Goal: Information Seeking & Learning: Find specific fact

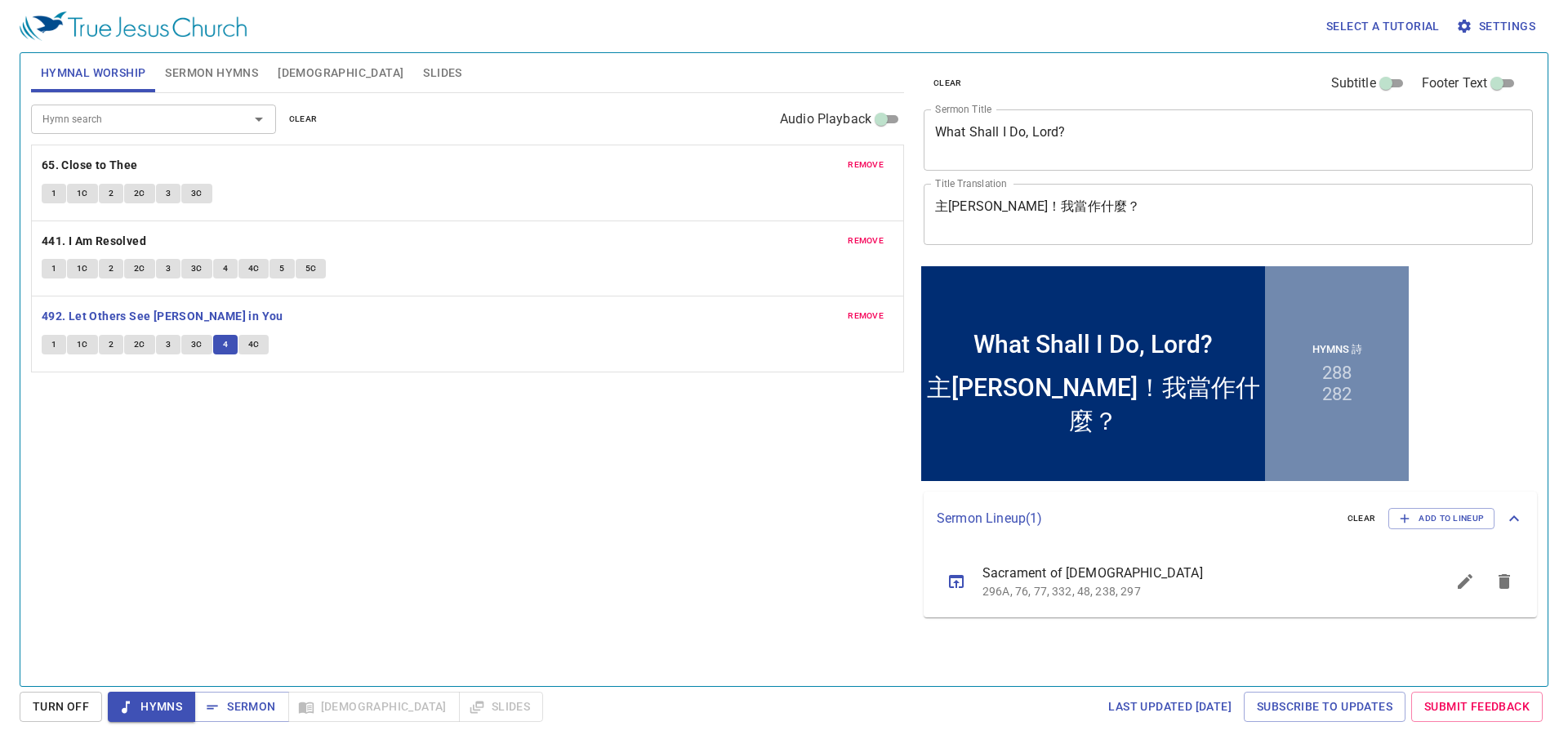
click at [249, 341] on span "4C" at bounding box center [254, 344] width 12 height 15
click at [153, 308] on b "492. Let Others See [DEMOGRAPHIC_DATA] in You" at bounding box center [162, 316] width 241 height 20
click at [212, 77] on span "Sermon Hymns" at bounding box center [211, 73] width 93 height 20
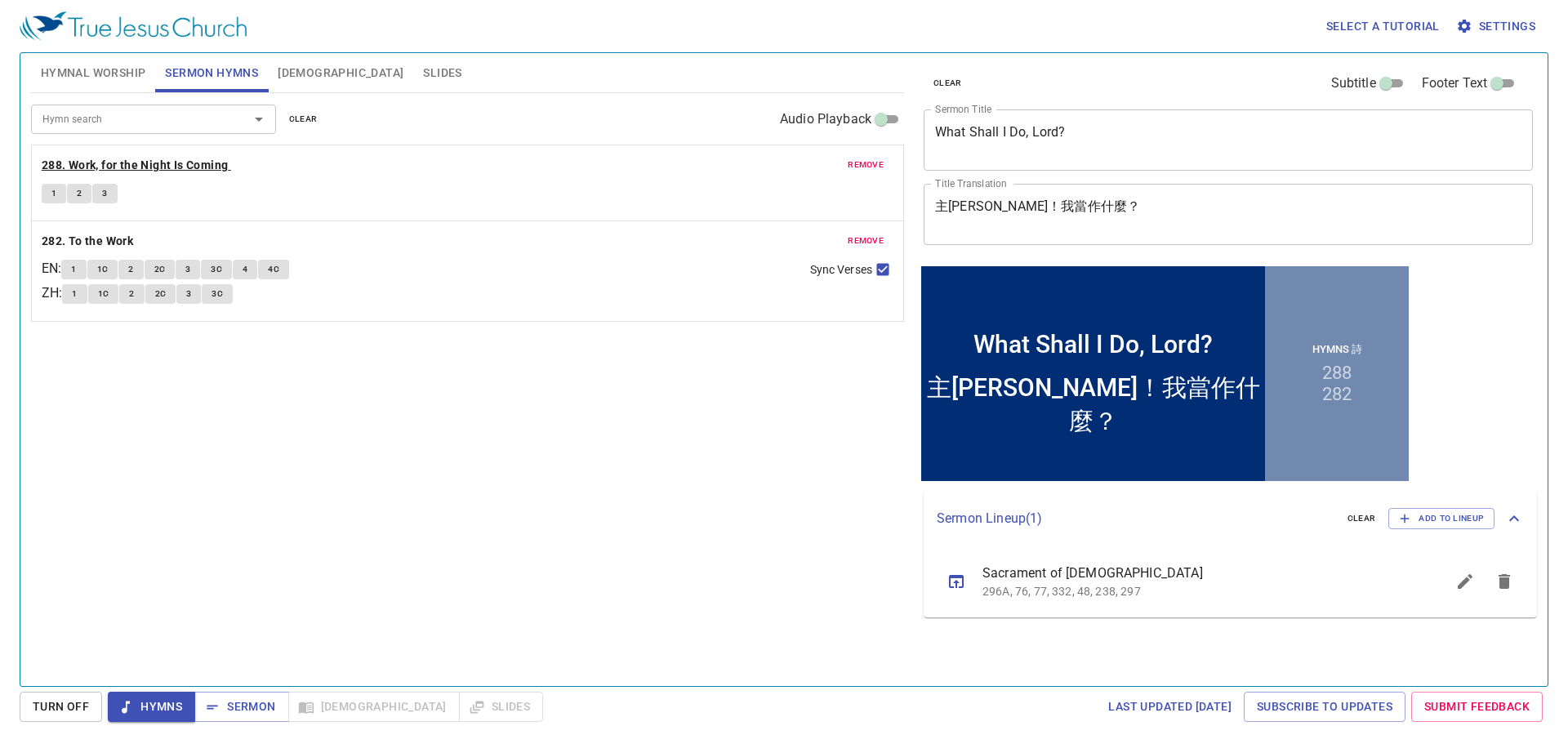
click at [171, 162] on b "288. Work, for the Night Is Coming" at bounding box center [135, 165] width 187 height 20
click at [58, 192] on button "1" at bounding box center [53, 194] width 24 height 19
click at [83, 194] on button "2" at bounding box center [78, 194] width 24 height 19
click at [109, 195] on button "3" at bounding box center [104, 194] width 24 height 19
click at [269, 697] on span "Sermon" at bounding box center [241, 706] width 68 height 20
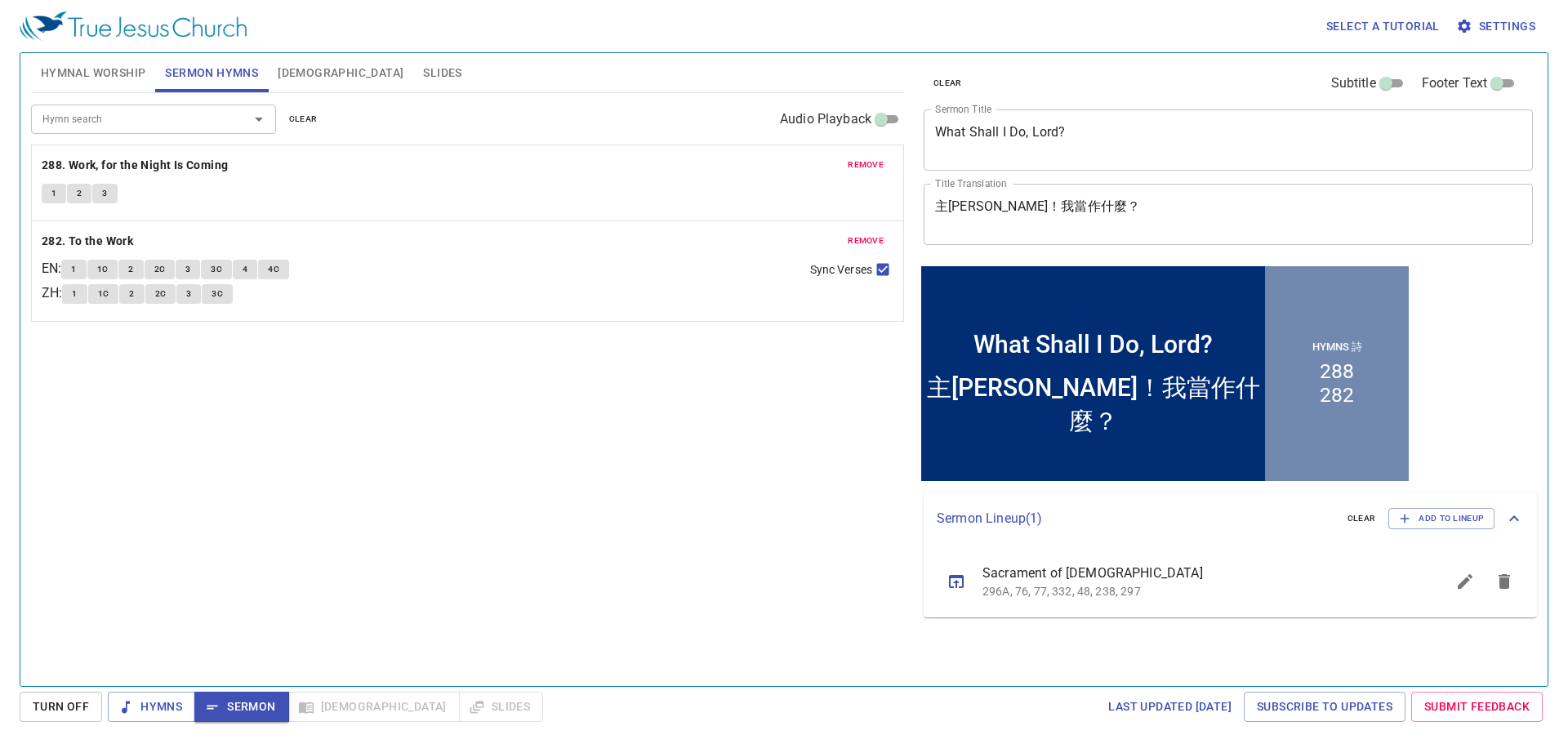
click at [492, 402] on div "Hymn search Hymn search clear Audio Playback remove 288. Work, for the Night Is…" at bounding box center [467, 382] width 873 height 578
click at [297, 73] on span "[DEMOGRAPHIC_DATA]" at bounding box center [340, 73] width 126 height 20
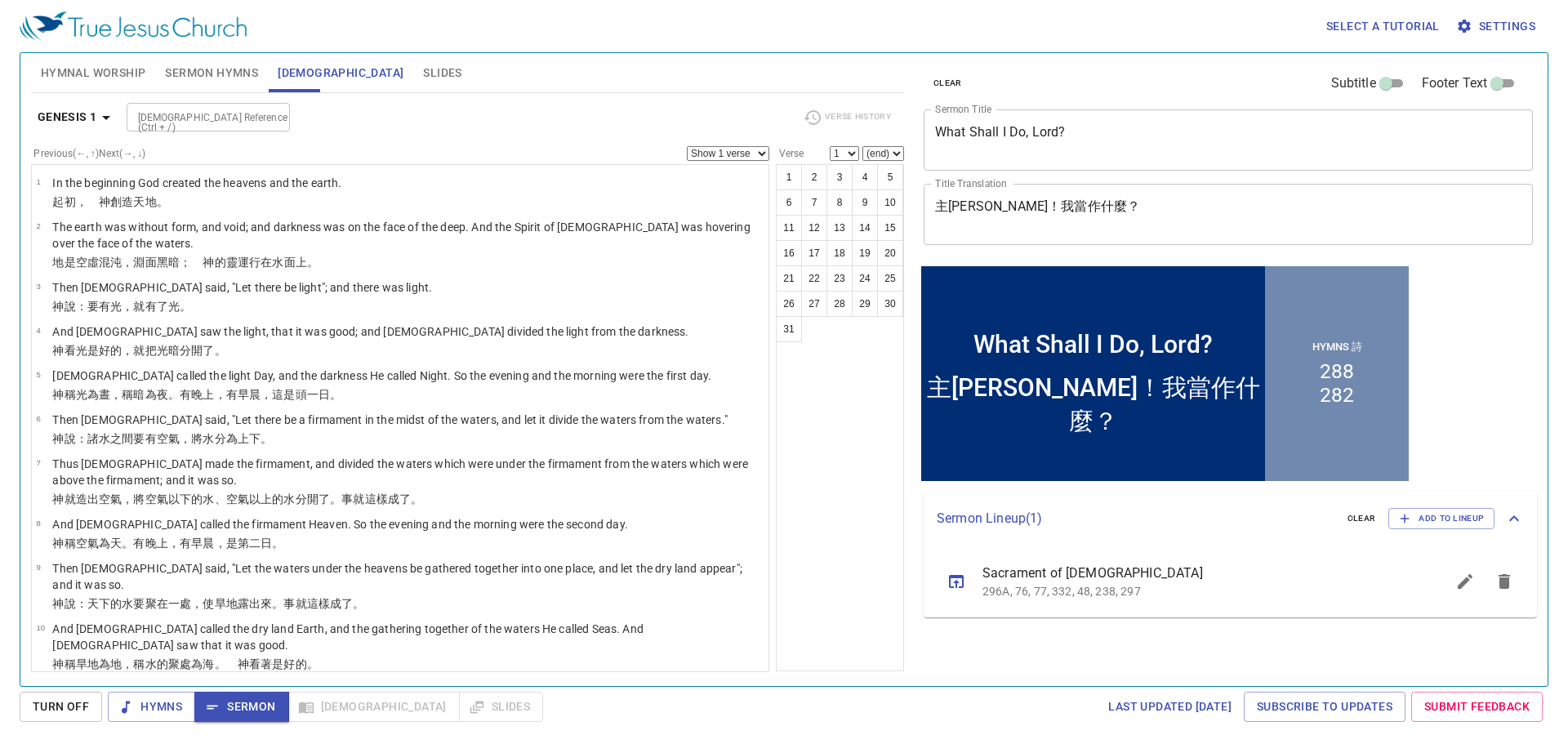
click at [235, 69] on span "Sermon Hymns" at bounding box center [211, 73] width 93 height 20
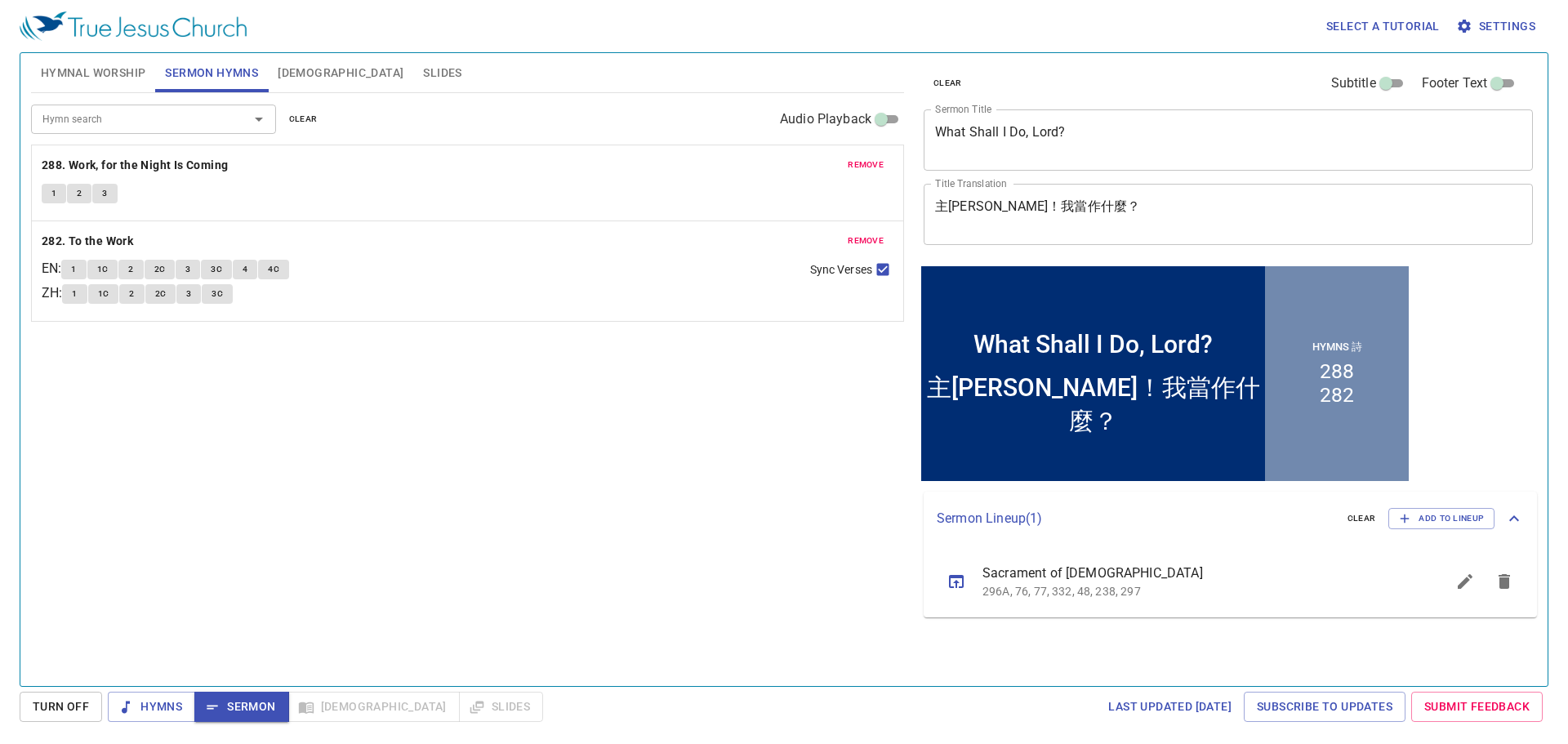
click at [659, 589] on div "Hymn search Hymn search clear Audio Playback remove 288. Work, for the Night Is…" at bounding box center [467, 382] width 873 height 578
click at [298, 85] on button "[DEMOGRAPHIC_DATA]" at bounding box center [340, 73] width 145 height 39
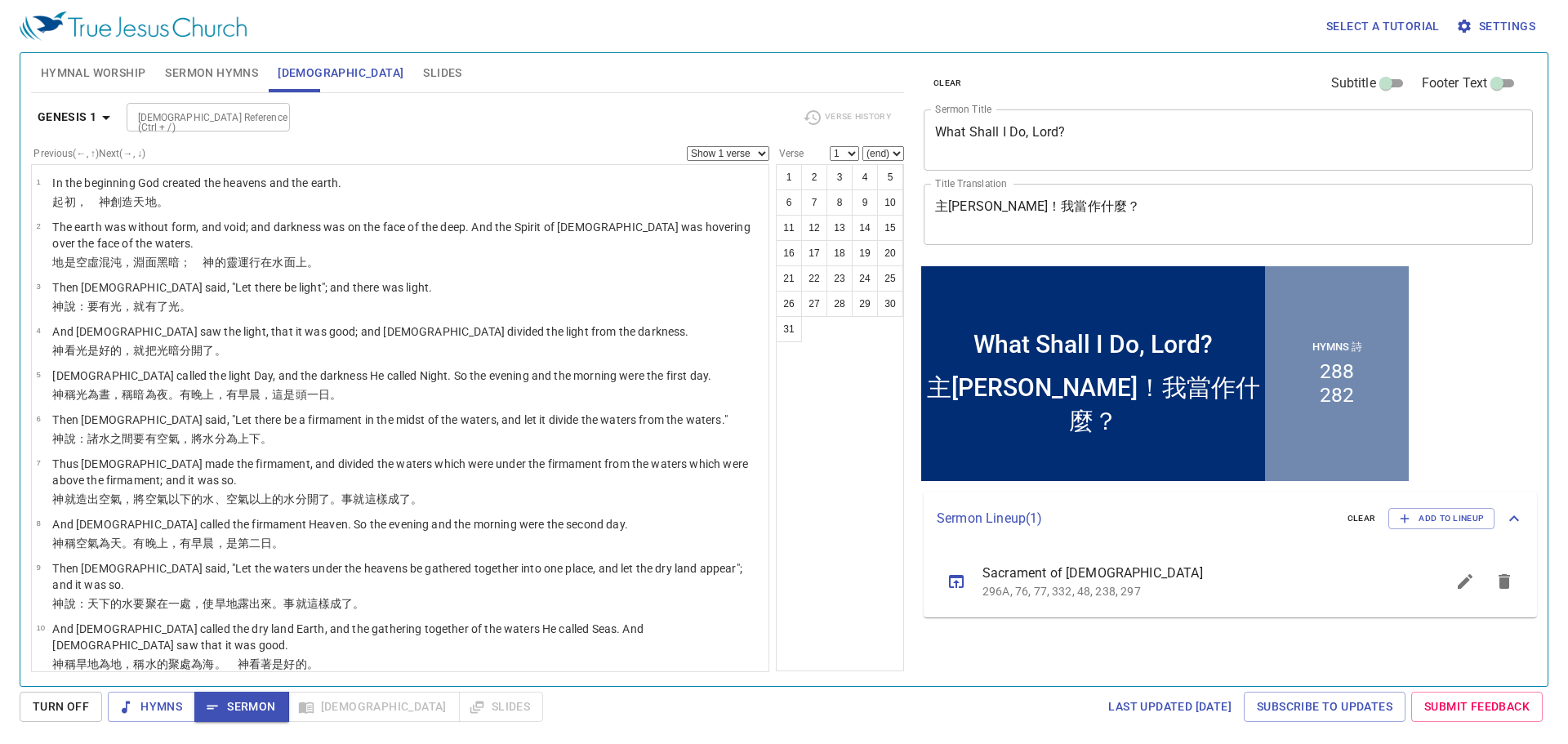
click at [184, 111] on input "[DEMOGRAPHIC_DATA] Reference (Ctrl + /)" at bounding box center [195, 116] width 127 height 18
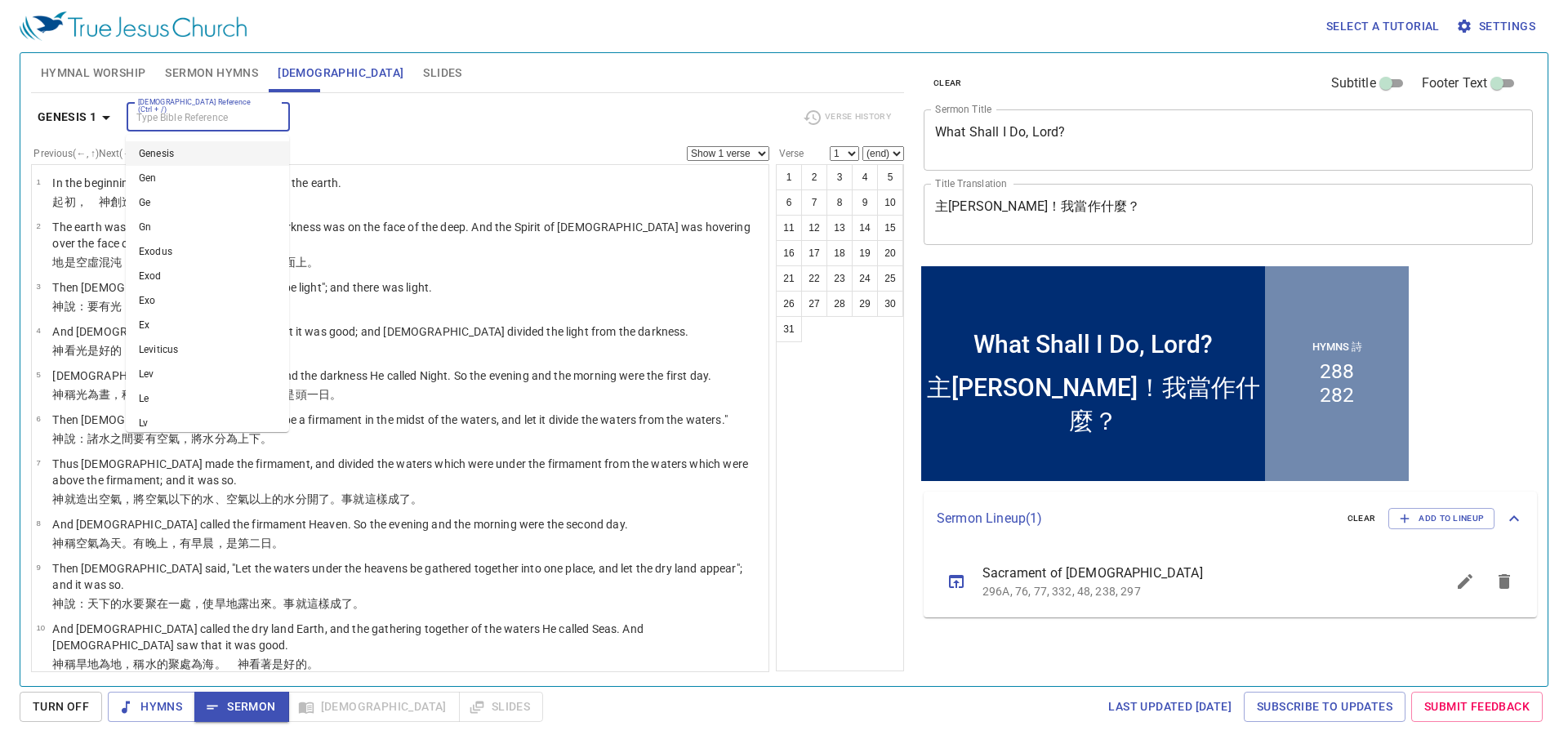
click at [445, 106] on div "Bible Reference (Ctrl + /) Bible Reference (Ctrl + /)" at bounding box center [458, 116] width 663 height 28
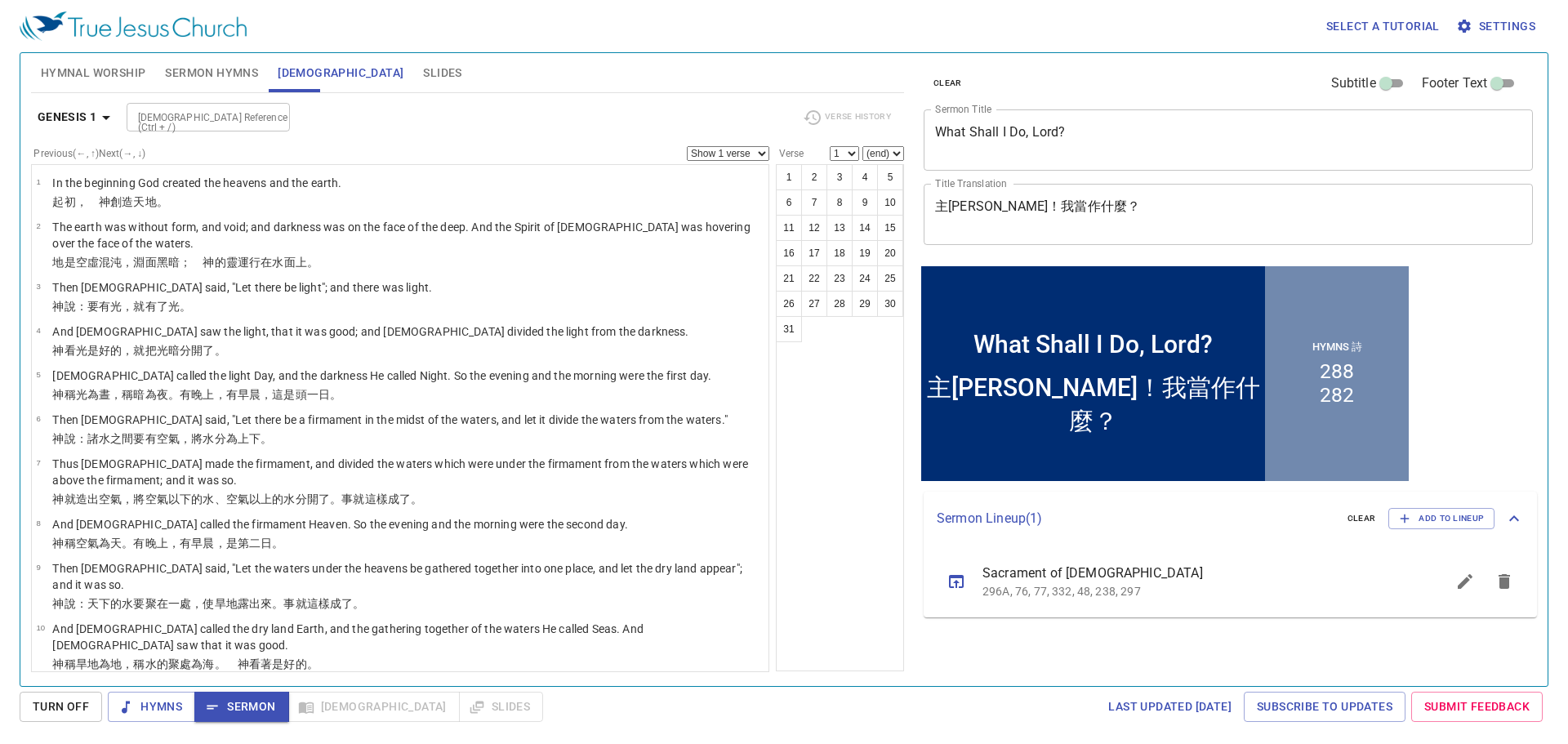
click at [282, 108] on div "[DEMOGRAPHIC_DATA] Reference (Ctrl + /)" at bounding box center [208, 116] width 163 height 28
type input "acts 9"
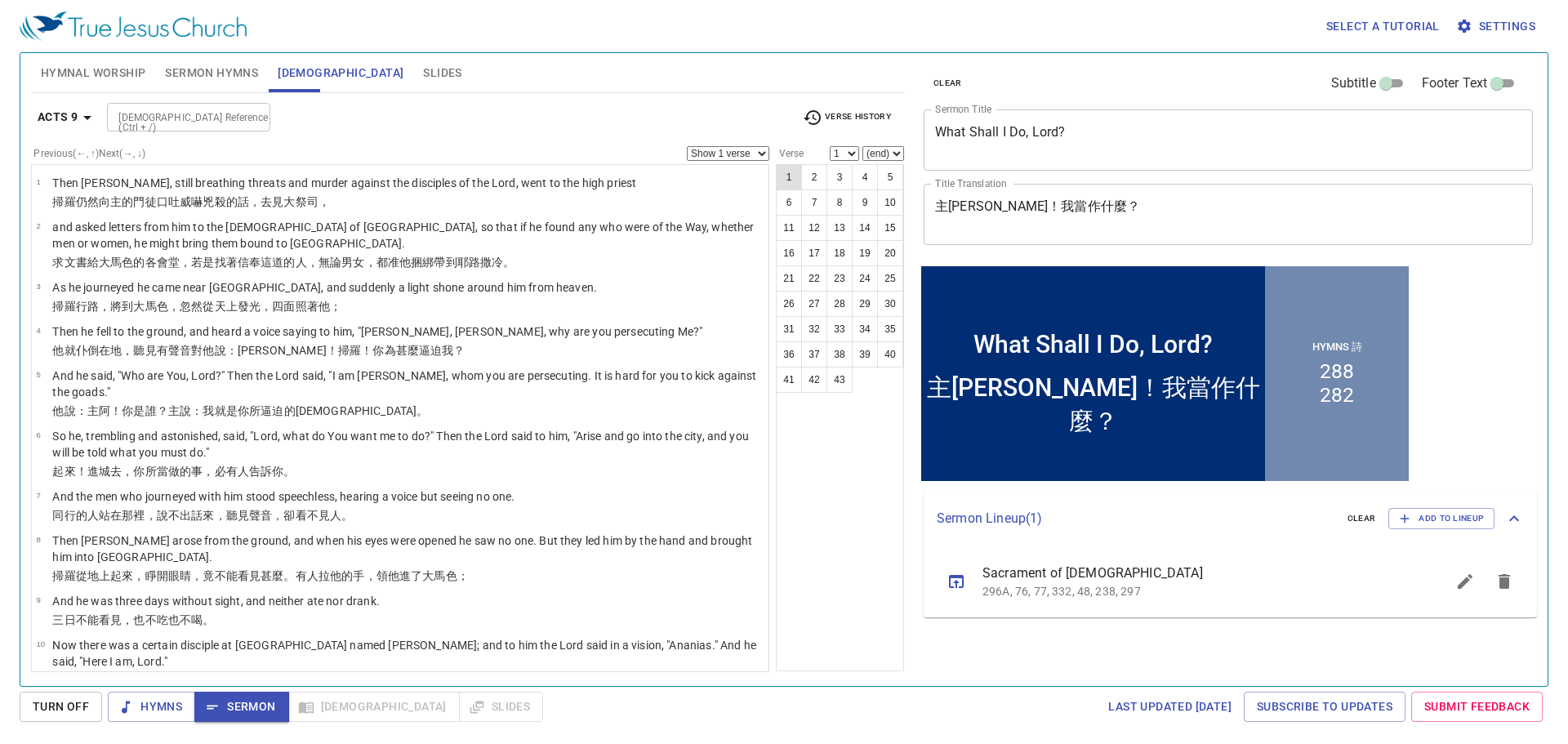
click at [791, 180] on button "1" at bounding box center [788, 176] width 26 height 26
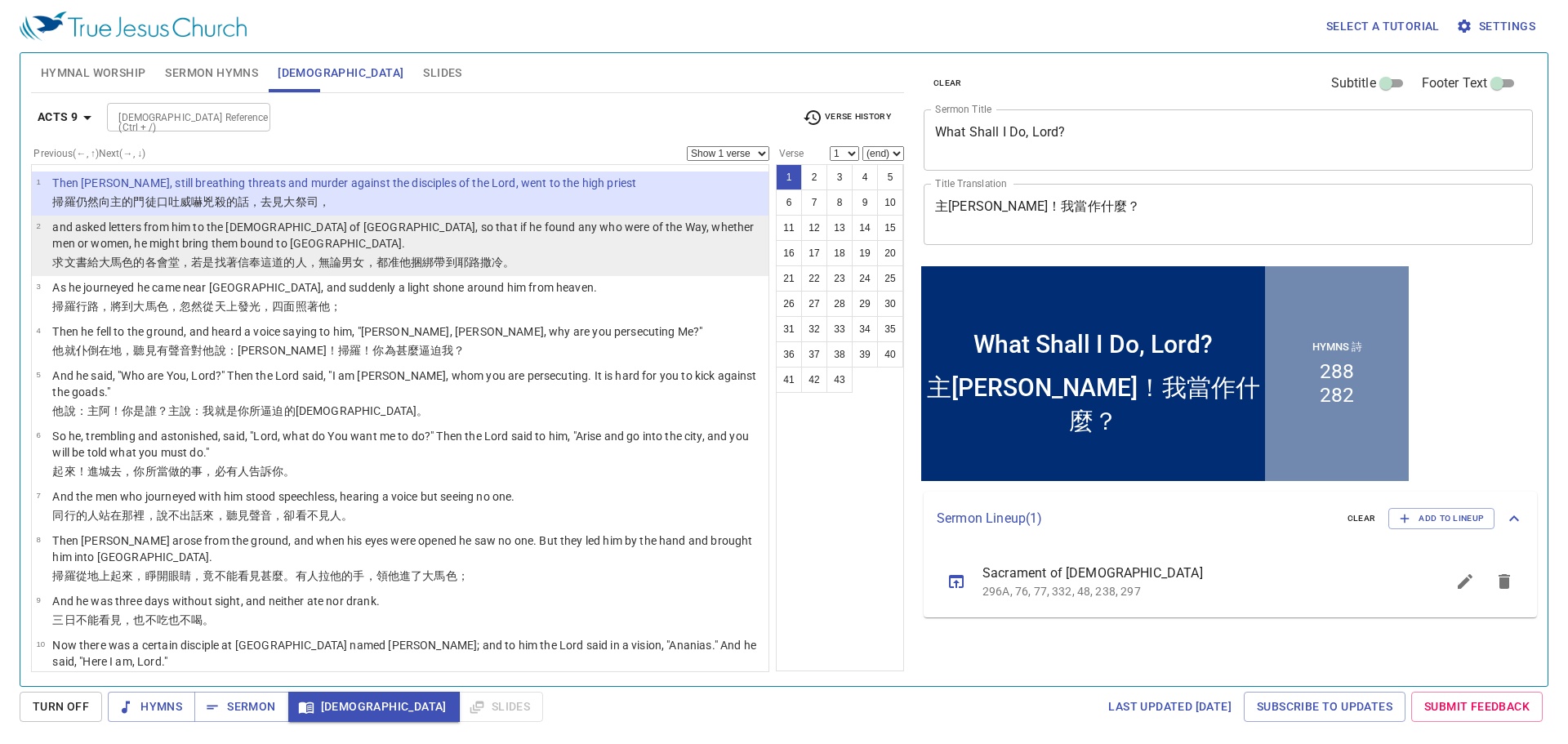
click at [507, 229] on p "and asked letters from him to the synagogues of Damascus, so that if he found a…" at bounding box center [408, 235] width 711 height 33
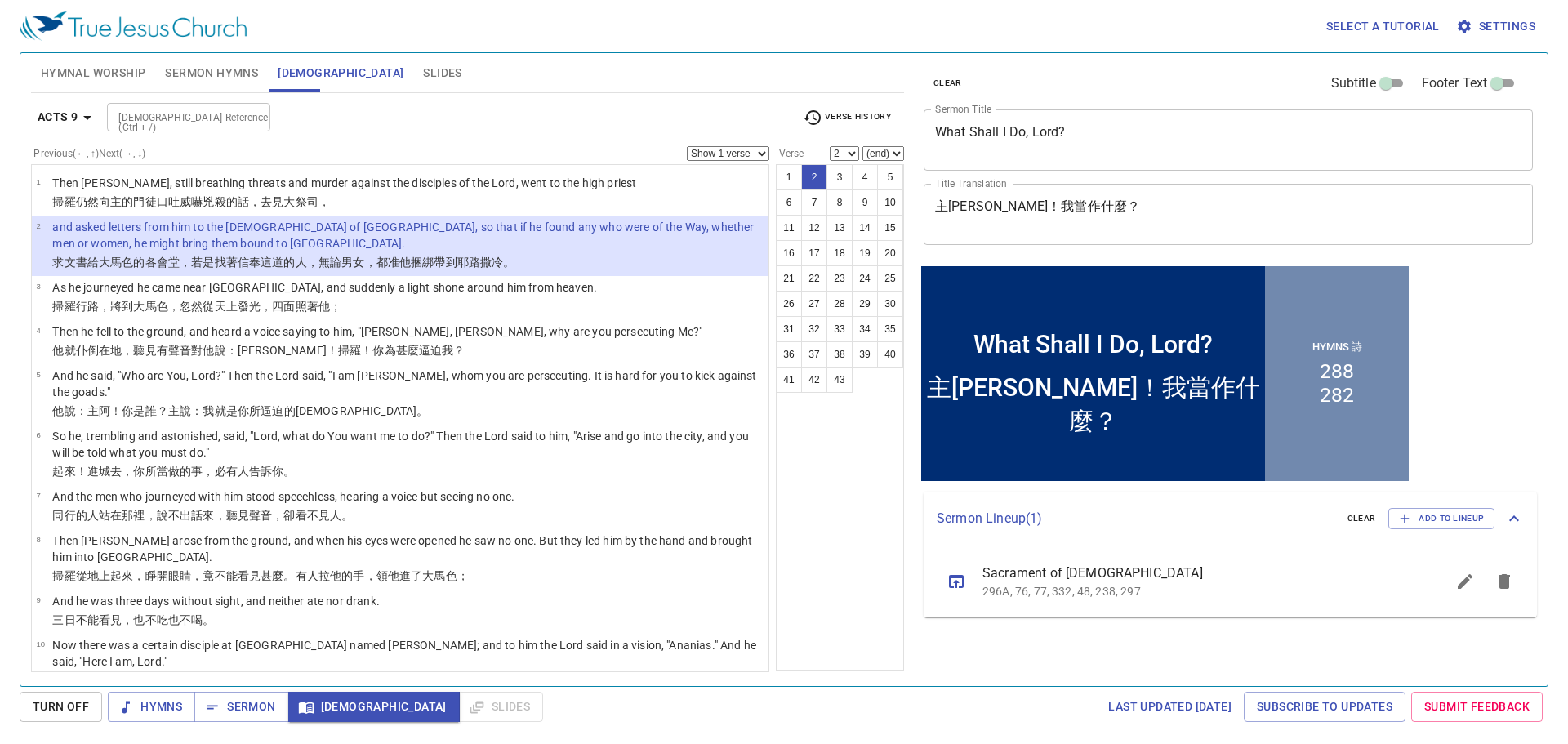
click at [520, 236] on p "and asked letters from him to the synagogues of Damascus, so that if he found a…" at bounding box center [408, 235] width 711 height 33
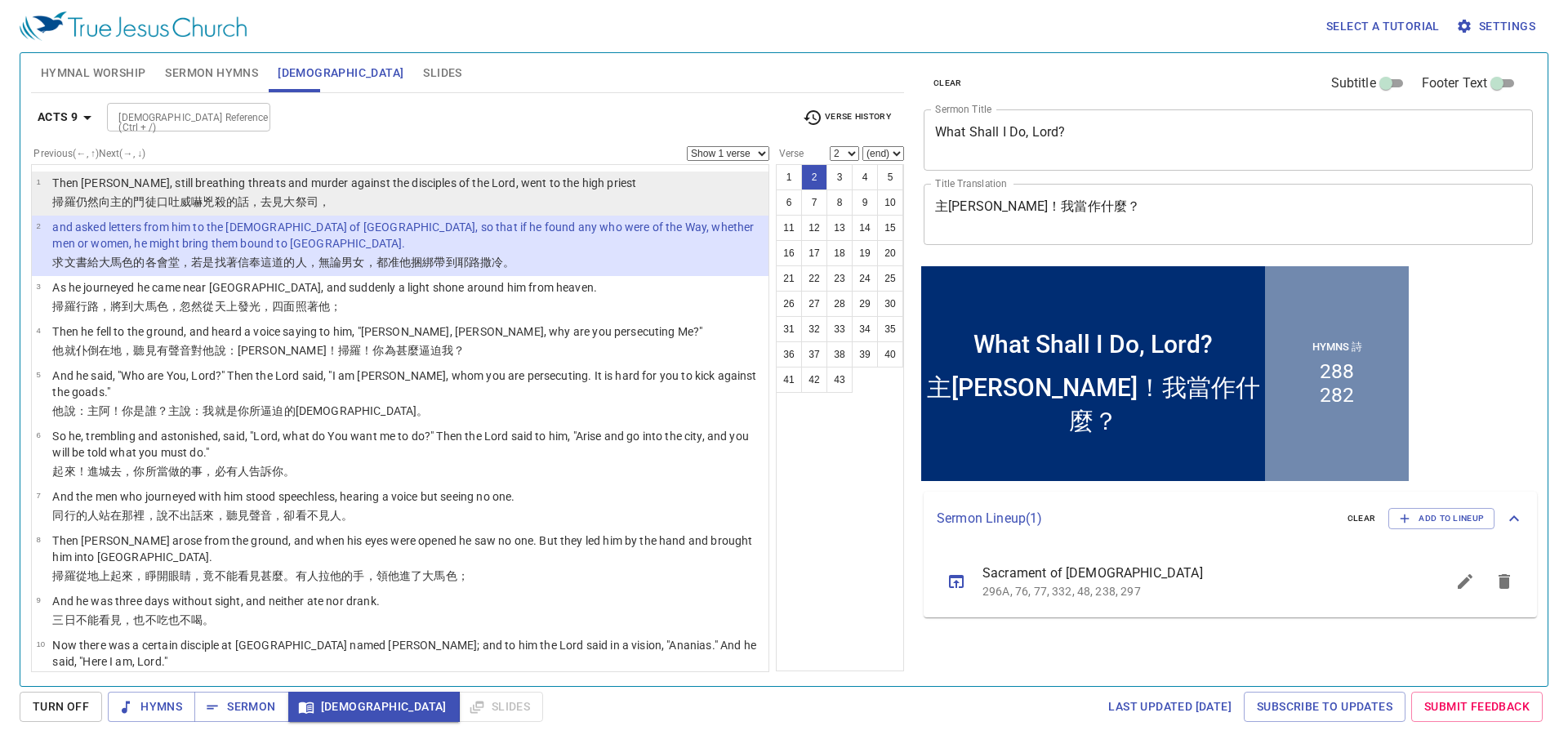
click at [537, 203] on p "掃羅 仍然 向 主 的門徒 口吐 威嚇 兇殺 的話，去見 大祭司 ，" at bounding box center [344, 202] width 583 height 16
select select "1"
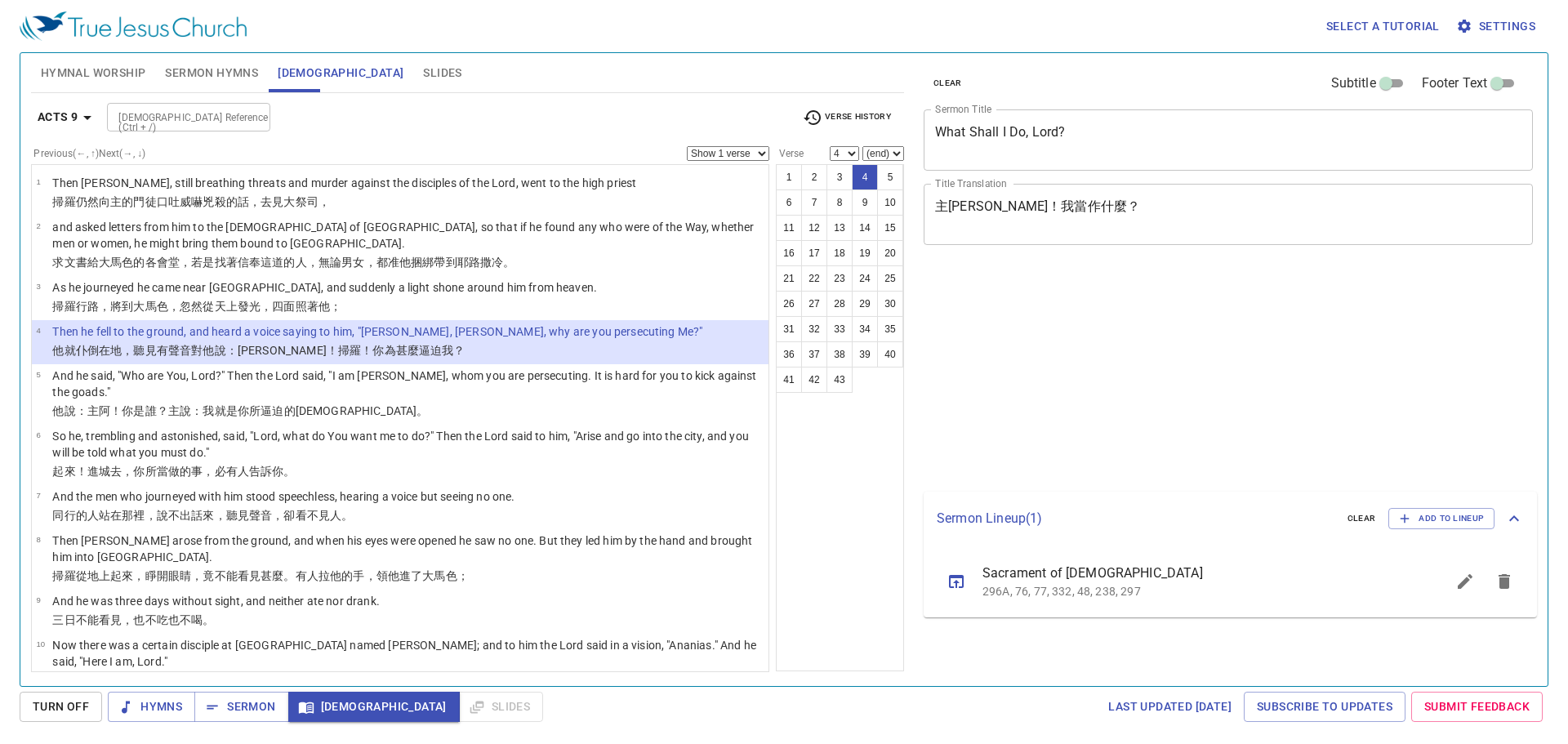
select select "4"
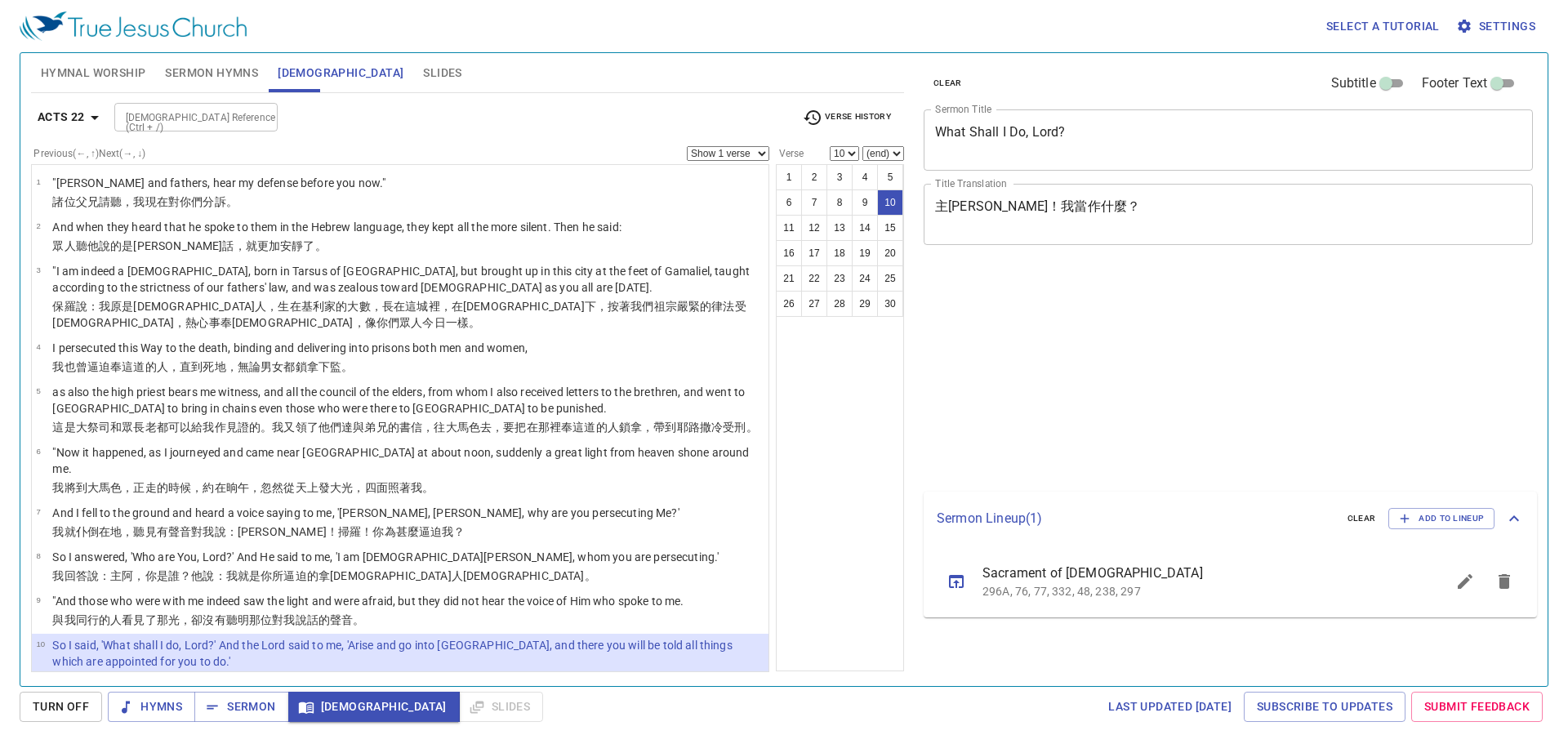
select select "10"
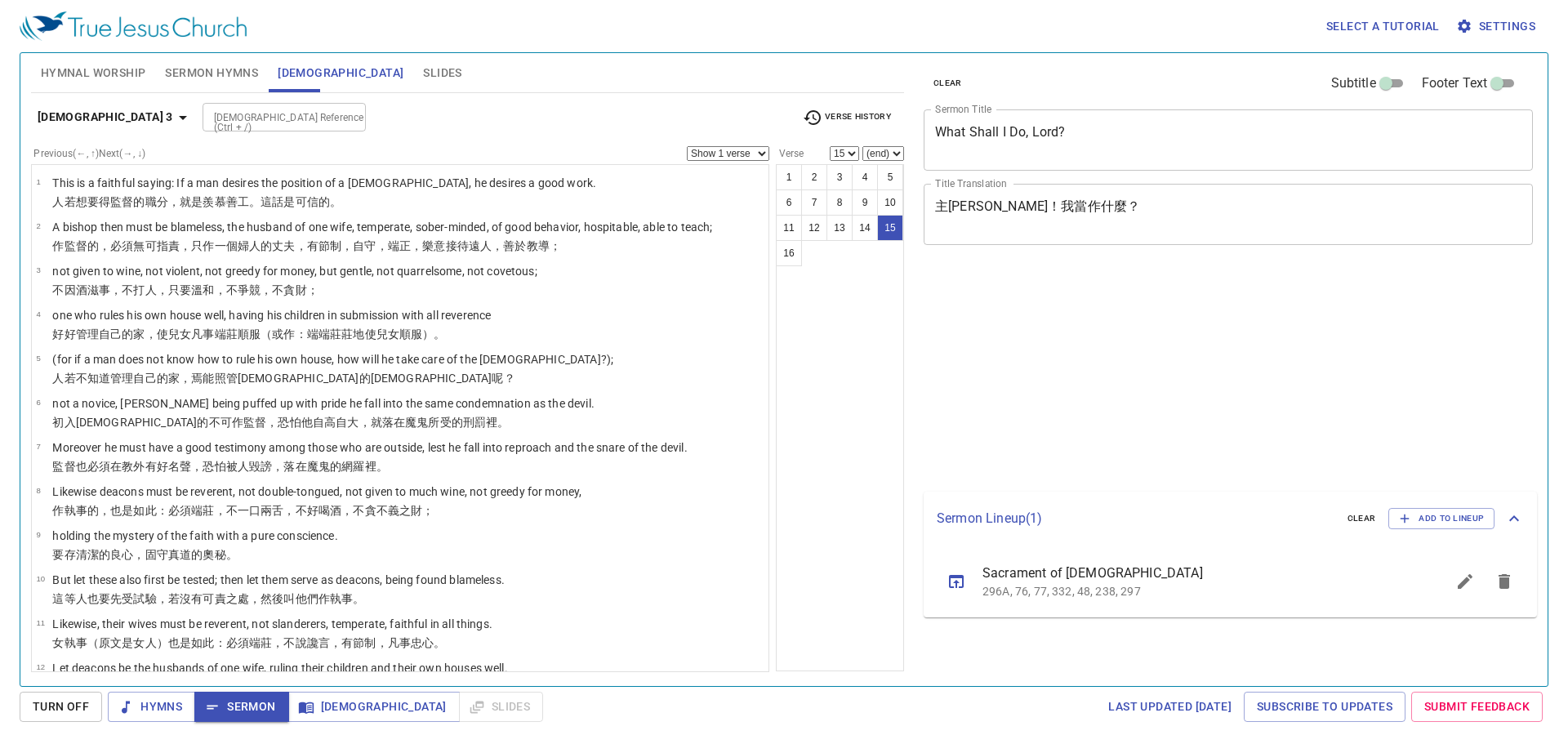
select select "15"
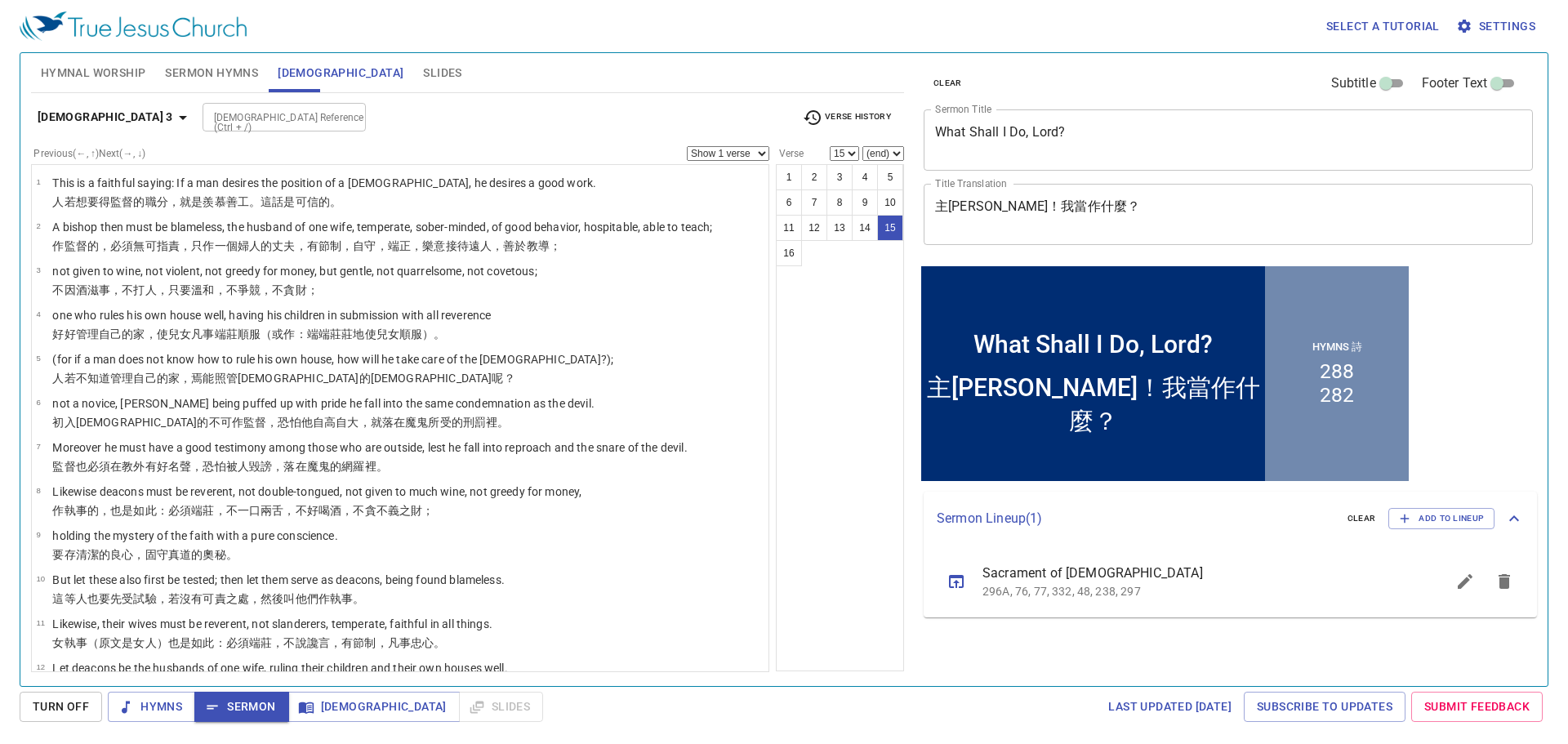
scroll to position [277, 0]
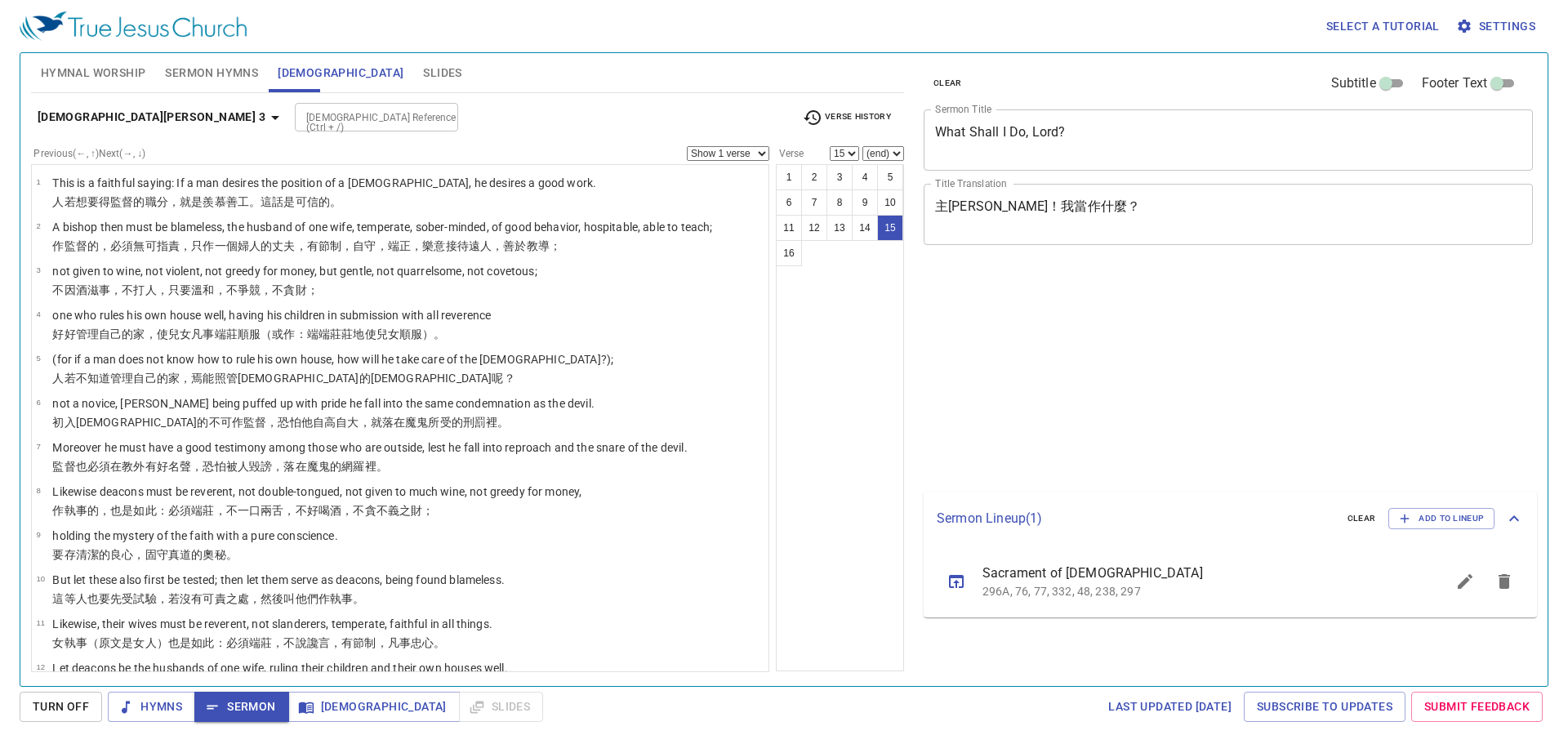
select select "15"
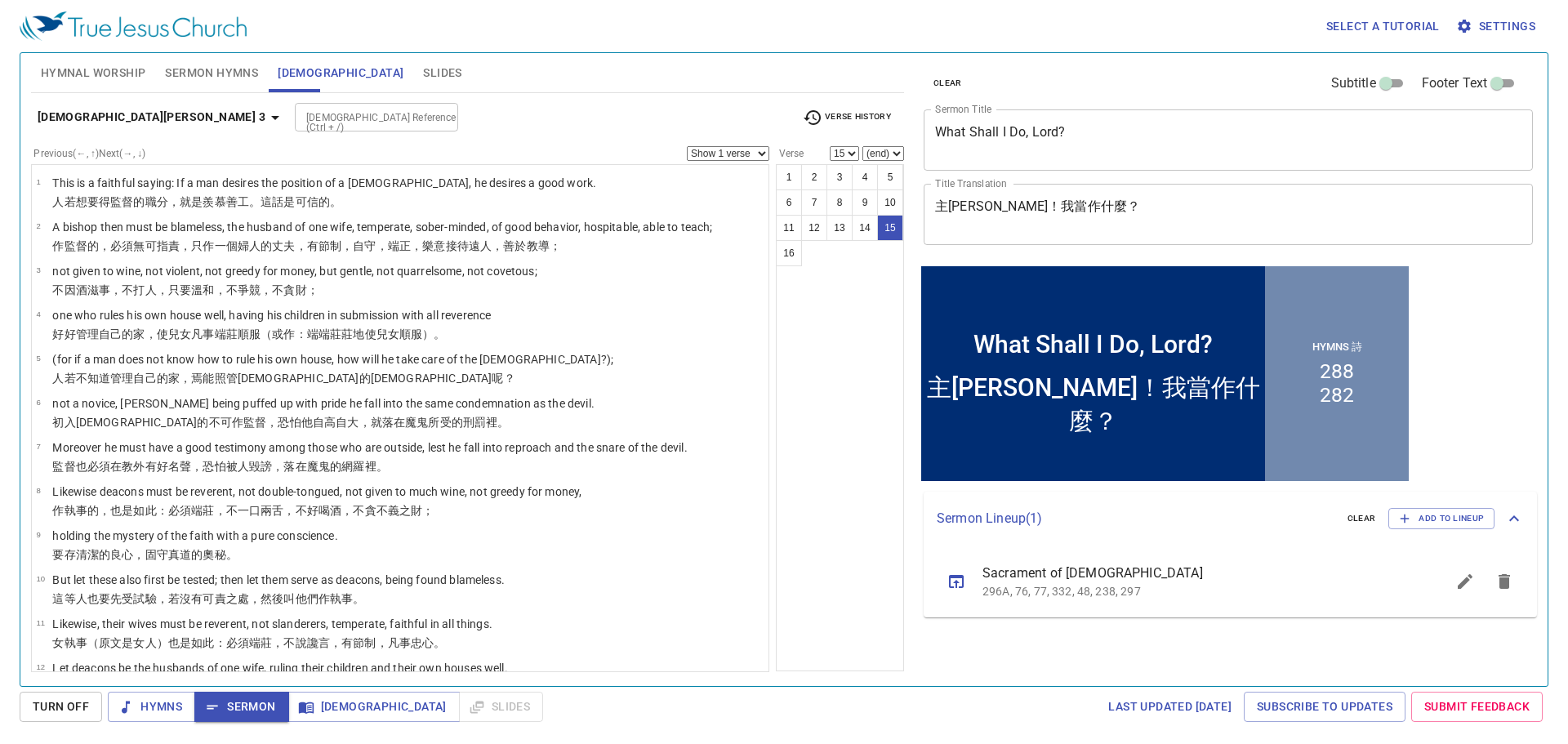
scroll to position [277, 0]
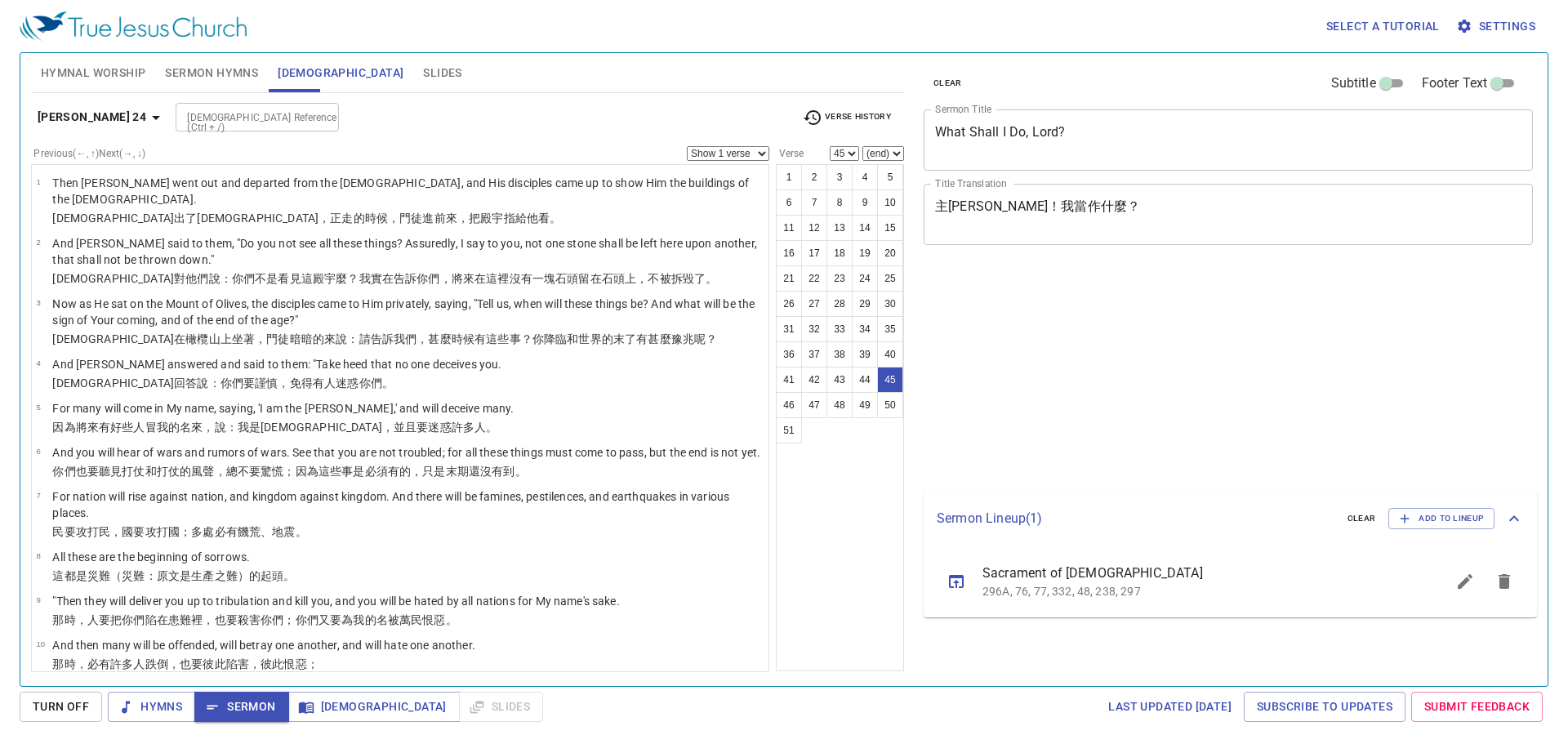
select select "45"
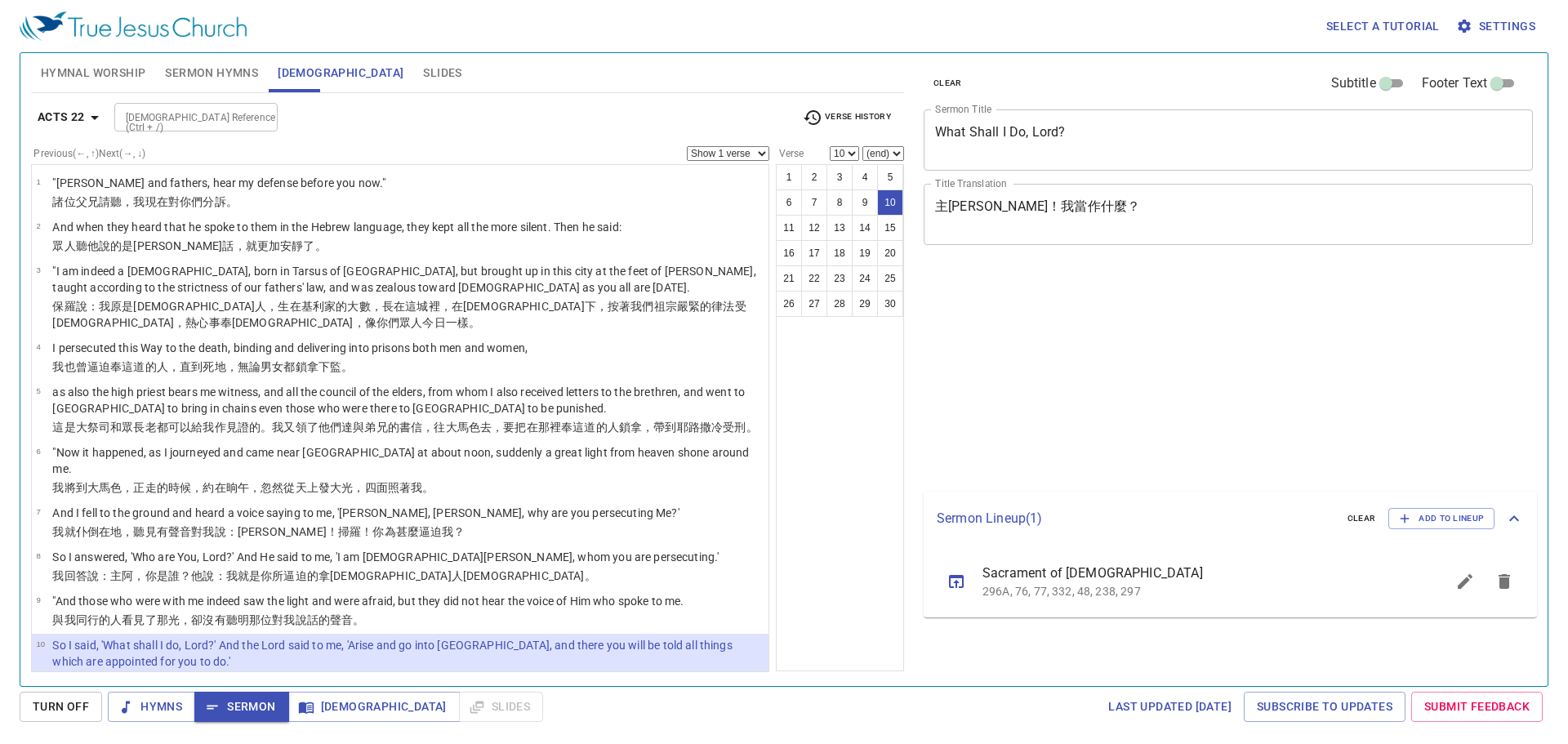
select select "10"
